Goal: Check status: Check status

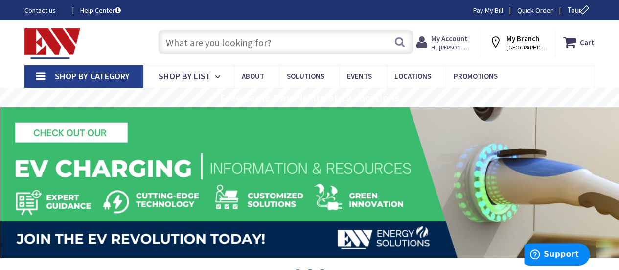
click at [464, 46] on span "Hi, [PERSON_NAME]" at bounding box center [452, 48] width 42 height 8
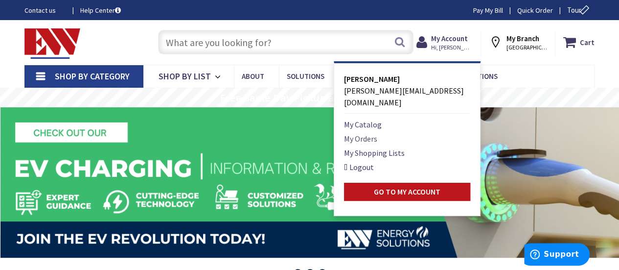
click at [376, 133] on link "My Orders" at bounding box center [360, 139] width 33 height 12
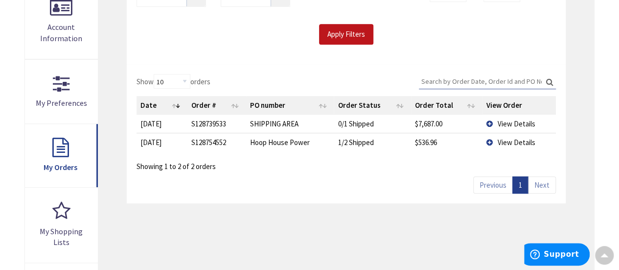
scroll to position [196, 0]
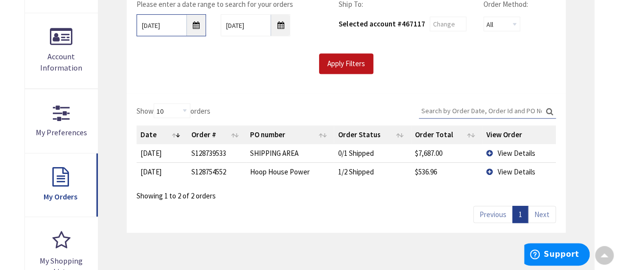
click at [200, 29] on input "[DATE]" at bounding box center [172, 25] width 70 height 22
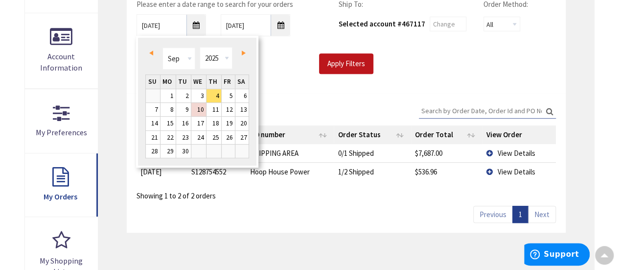
click at [154, 52] on link "Prev" at bounding box center [152, 52] width 13 height 13
type input "08/03/2025"
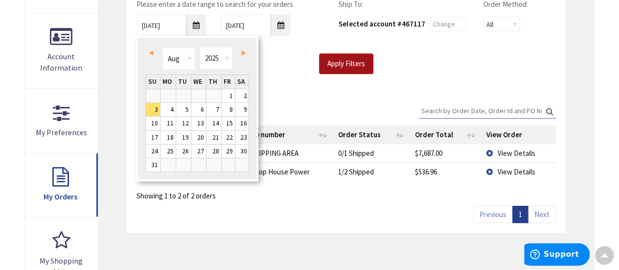
click at [352, 68] on input "Apply Filters" at bounding box center [346, 63] width 54 height 21
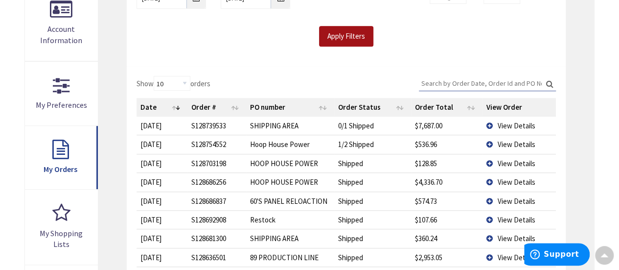
scroll to position [245, 0]
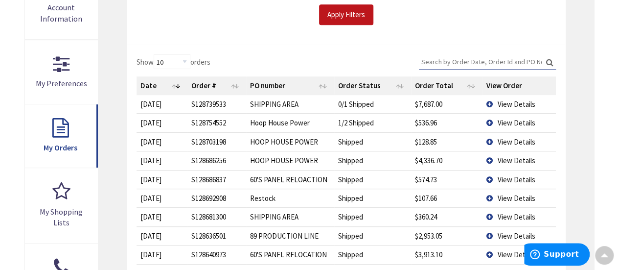
click at [488, 120] on td "View Details" at bounding box center [518, 122] width 73 height 19
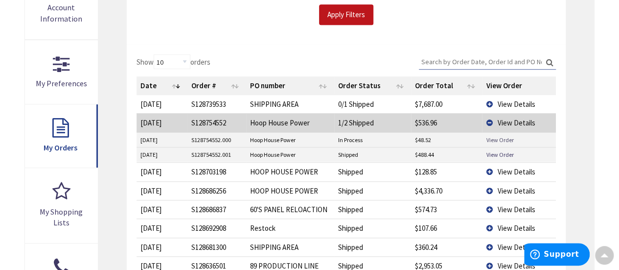
click at [497, 139] on link "View Order" at bounding box center [499, 140] width 27 height 8
click at [491, 170] on td "View Details" at bounding box center [518, 171] width 73 height 19
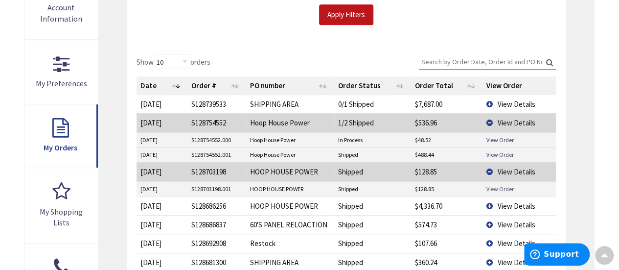
click at [491, 188] on link "View Order" at bounding box center [499, 189] width 27 height 8
click at [490, 173] on td "View Details" at bounding box center [518, 171] width 73 height 19
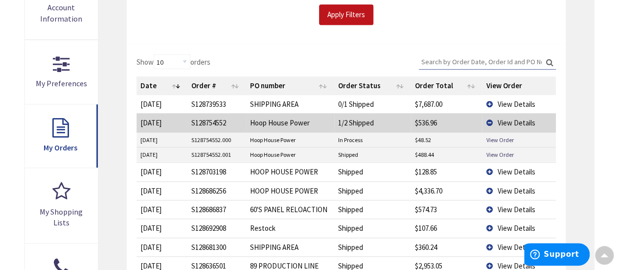
click at [491, 102] on td "View Details" at bounding box center [518, 104] width 73 height 18
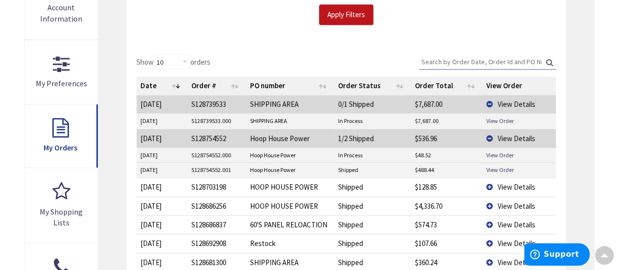
drag, startPoint x: 233, startPoint y: 151, endPoint x: 180, endPoint y: 156, distance: 53.5
click at [180, 156] on tr "9/10/2025 S128754552.000 Hoop House Power In Process $48.52 View Order" at bounding box center [347, 155] width 420 height 15
copy tr "S128754552.000"
drag, startPoint x: 438, startPoint y: 154, endPoint x: 408, endPoint y: 157, distance: 29.5
click at [408, 157] on tr "9/10/2025 S128754552.000 Hoop House Power In Process $48.52 View Order" at bounding box center [347, 155] width 420 height 15
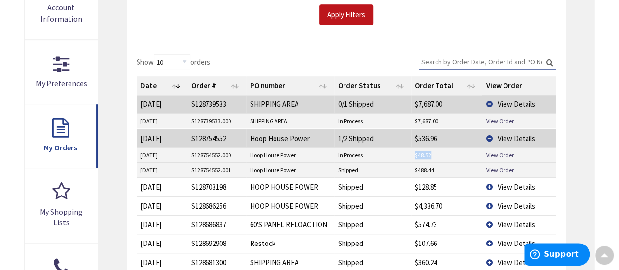
copy tr "$48.52"
drag, startPoint x: 228, startPoint y: 170, endPoint x: 189, endPoint y: 173, distance: 39.8
click at [189, 173] on td "S128754552.001" at bounding box center [217, 170] width 59 height 15
copy td "S128754552.001"
drag, startPoint x: 440, startPoint y: 168, endPoint x: 397, endPoint y: 169, distance: 43.1
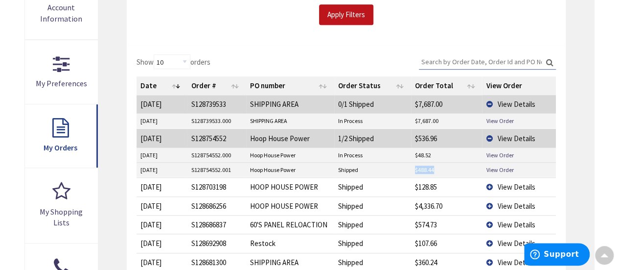
click at [397, 170] on tr "9/10/2025 S128754552.001 Hoop House Power Shipped $488.44 View Order" at bounding box center [347, 170] width 420 height 15
copy tr "$488.44"
click at [492, 135] on td "View Details" at bounding box center [518, 138] width 73 height 19
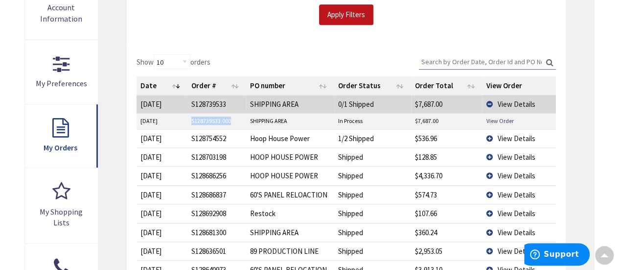
drag, startPoint x: 232, startPoint y: 118, endPoint x: 189, endPoint y: 124, distance: 43.6
click at [189, 124] on td "S128739533.000" at bounding box center [217, 121] width 59 height 15
copy td "S128739533.000"
drag, startPoint x: 444, startPoint y: 123, endPoint x: 409, endPoint y: 123, distance: 34.8
click at [409, 123] on tr "9/10/2025 S128739533.000 SHIPPING AREA In Process $7,687.00 View Order" at bounding box center [347, 121] width 420 height 15
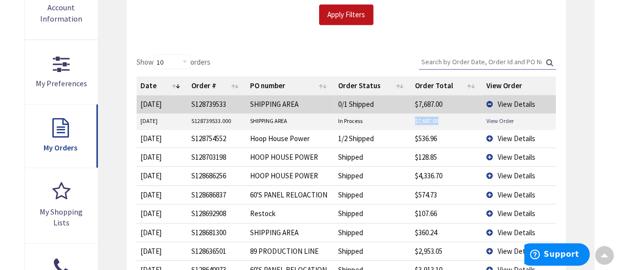
copy tr "$7,687.00"
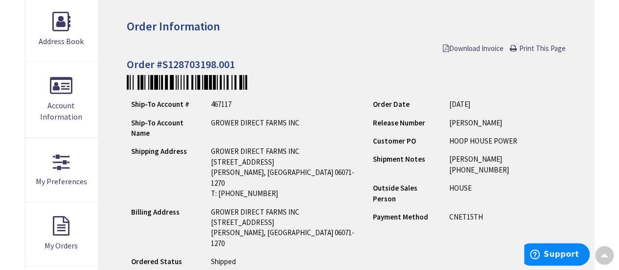
scroll to position [147, 0]
